Goal: Transaction & Acquisition: Purchase product/service

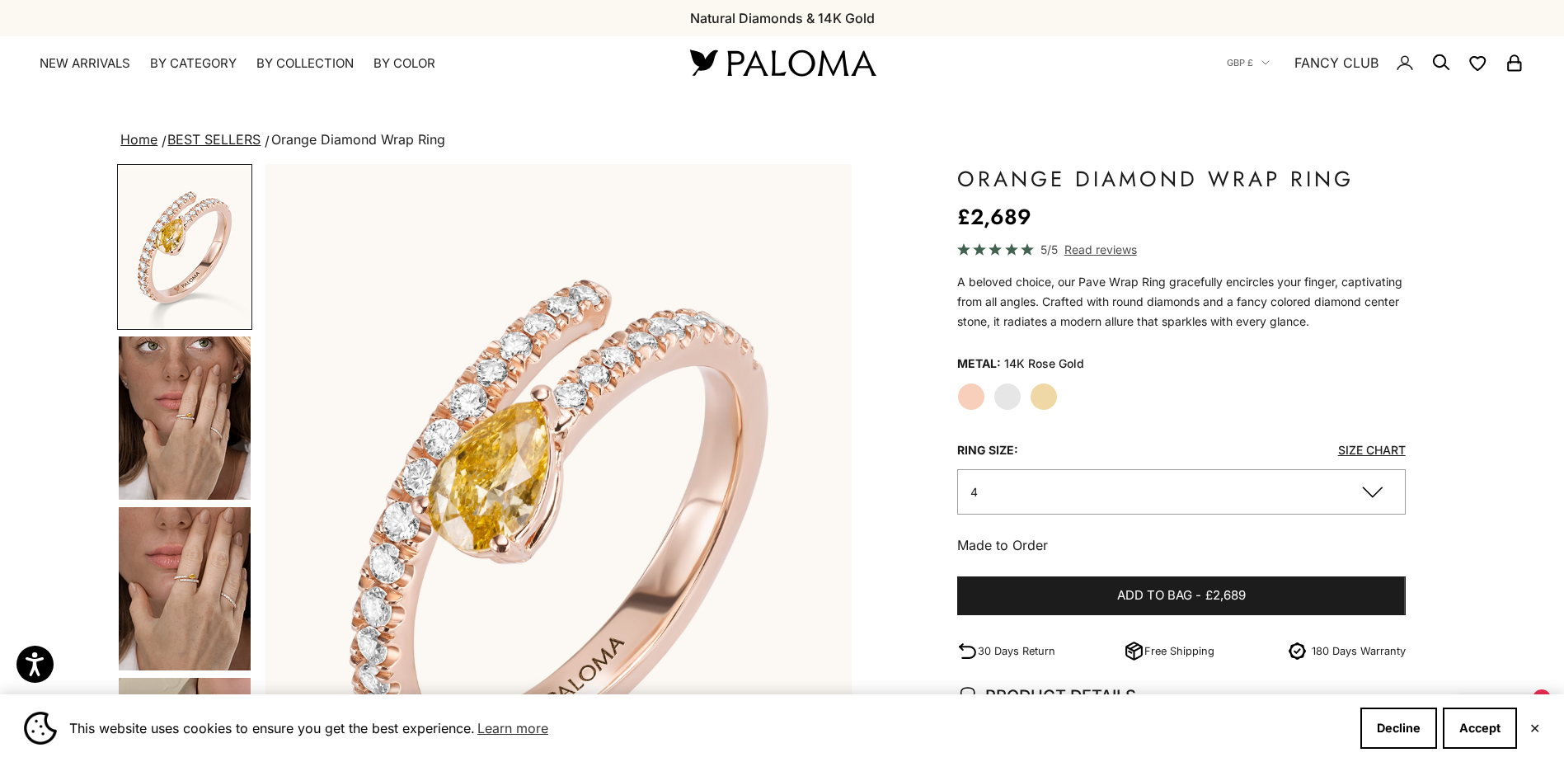
click at [1010, 402] on label "White Gold" at bounding box center [1007, 397] width 28 height 28
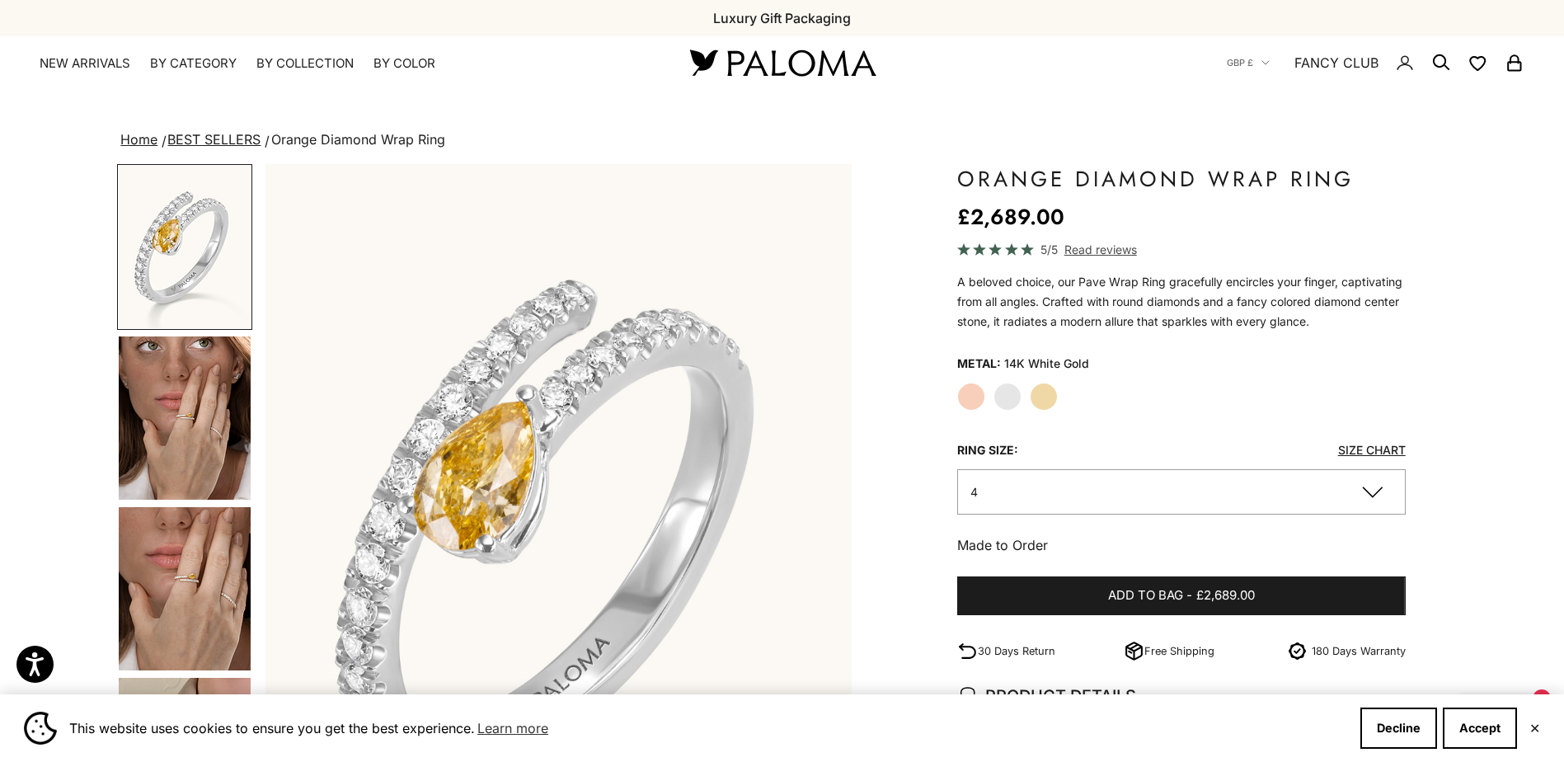
click at [1038, 399] on label "Yellow Gold" at bounding box center [1044, 397] width 28 height 28
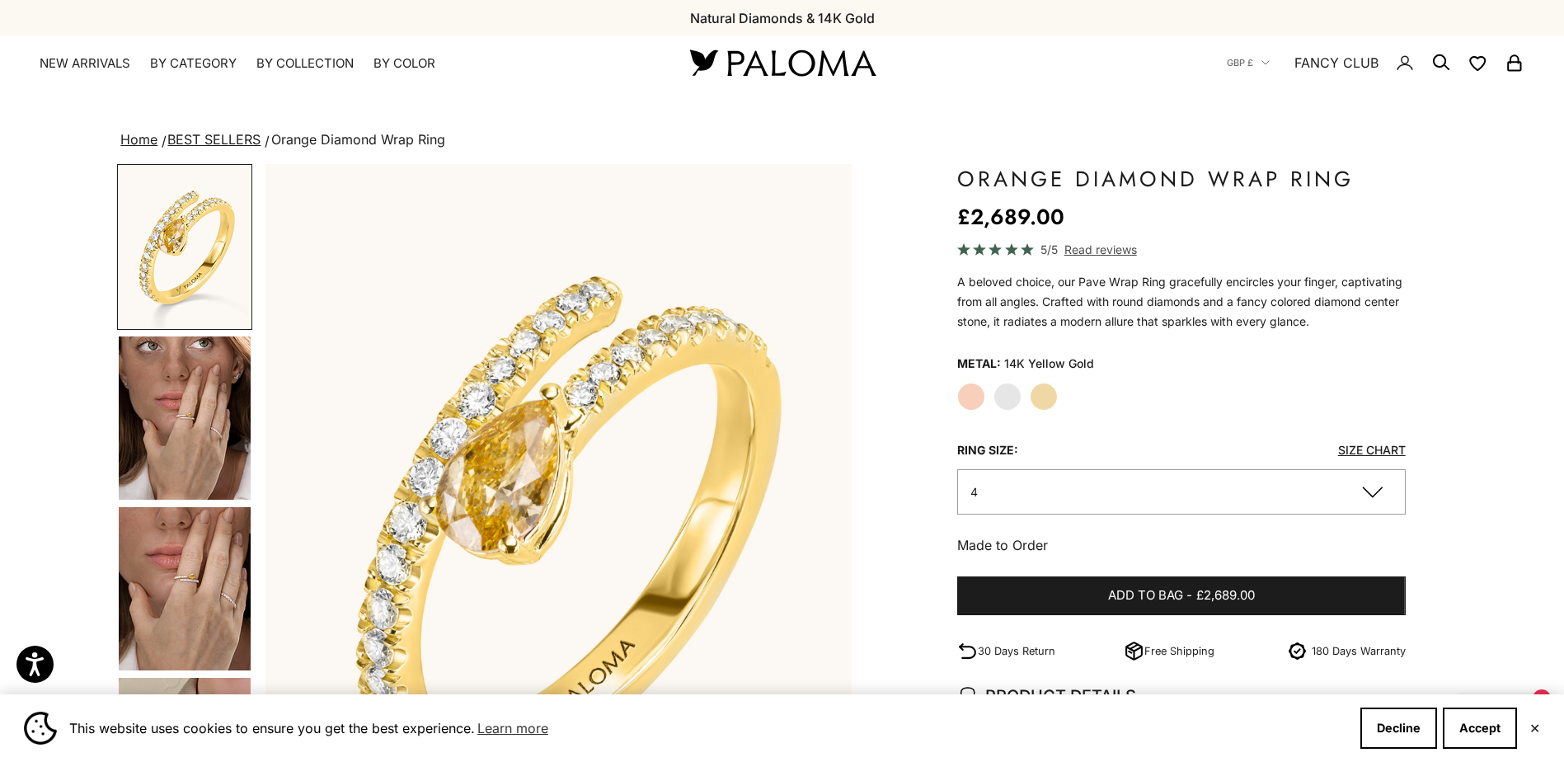
click at [970, 400] on label "Rose Gold" at bounding box center [971, 397] width 28 height 28
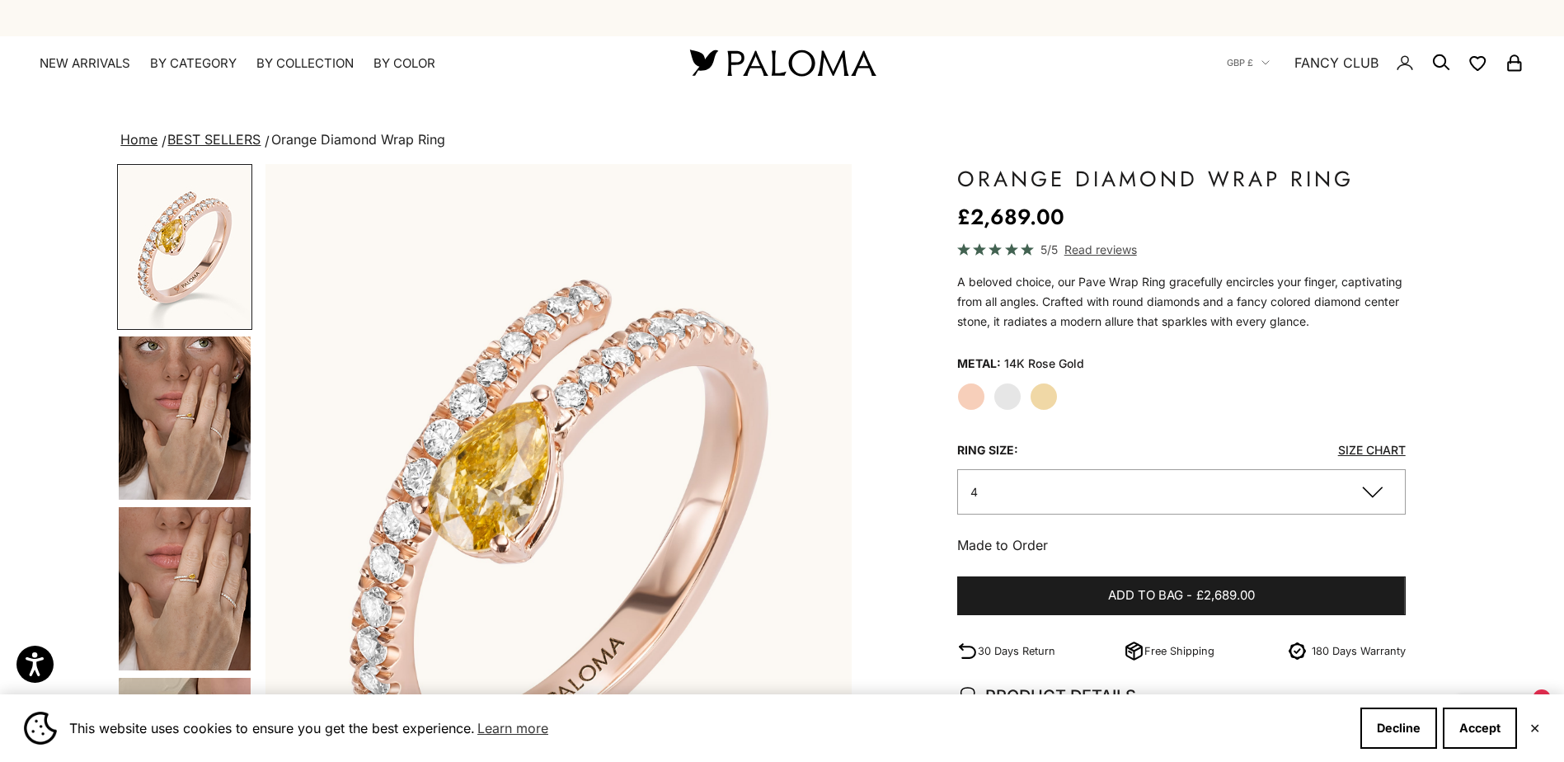
click at [1043, 397] on label "Yellow Gold" at bounding box center [1044, 397] width 28 height 28
